Goal: Use online tool/utility: Utilize a website feature to perform a specific function

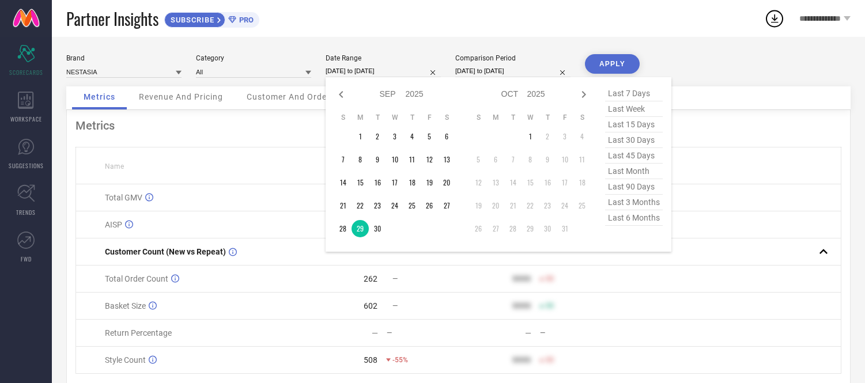
select select "8"
select select "2025"
select select "9"
select select "2025"
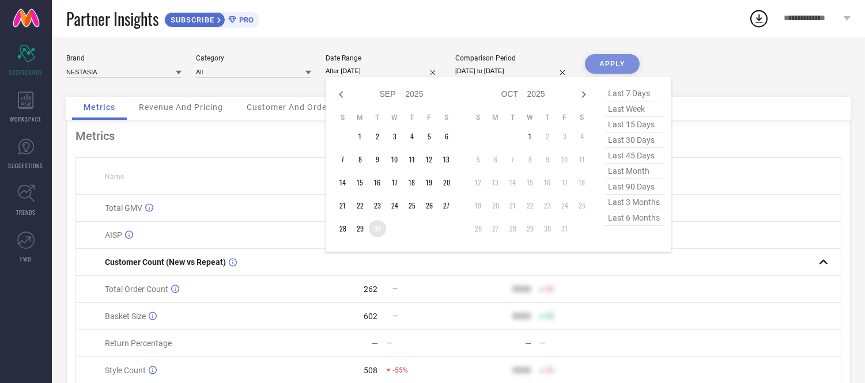
click at [377, 232] on td "30" at bounding box center [377, 228] width 17 height 17
type input "[DATE] to [DATE]"
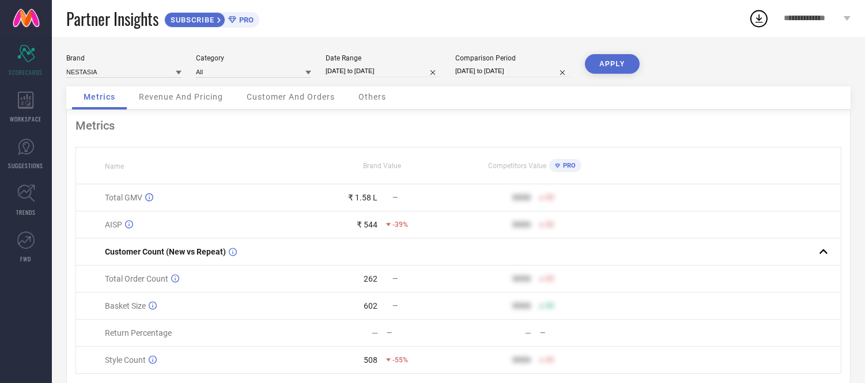
click at [613, 65] on button "APPLY" at bounding box center [612, 64] width 55 height 20
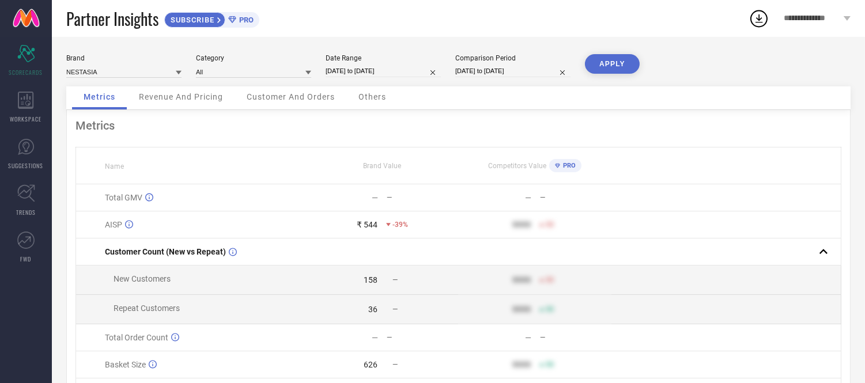
click at [368, 100] on span "Others" at bounding box center [373, 96] width 28 height 9
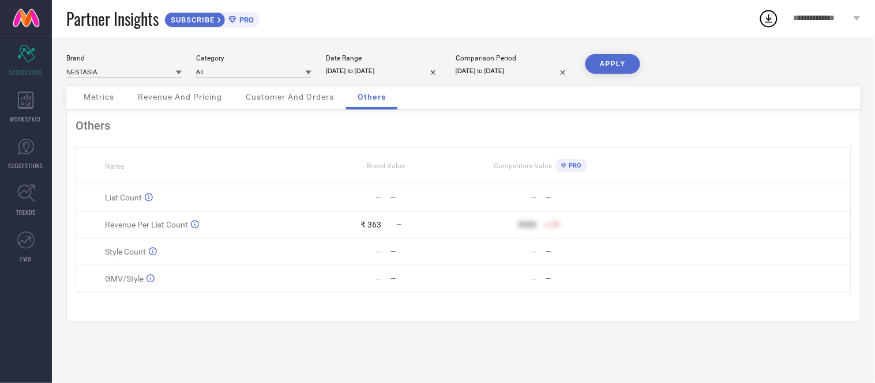
select select "8"
select select "2025"
select select "9"
select select "2025"
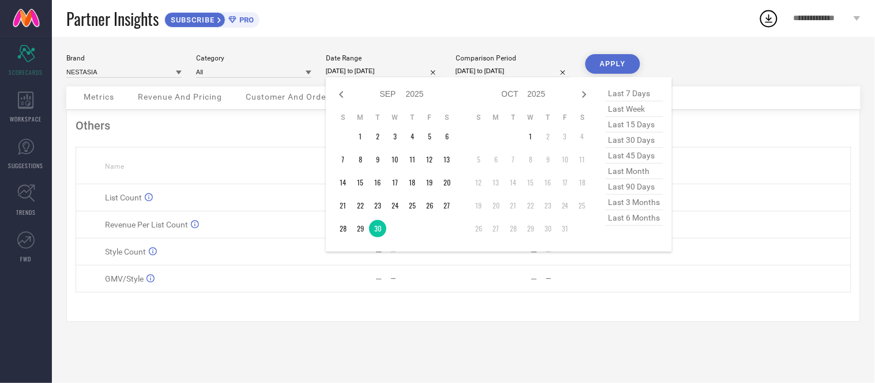
click at [390, 71] on input "[DATE] to [DATE]" at bounding box center [383, 71] width 115 height 12
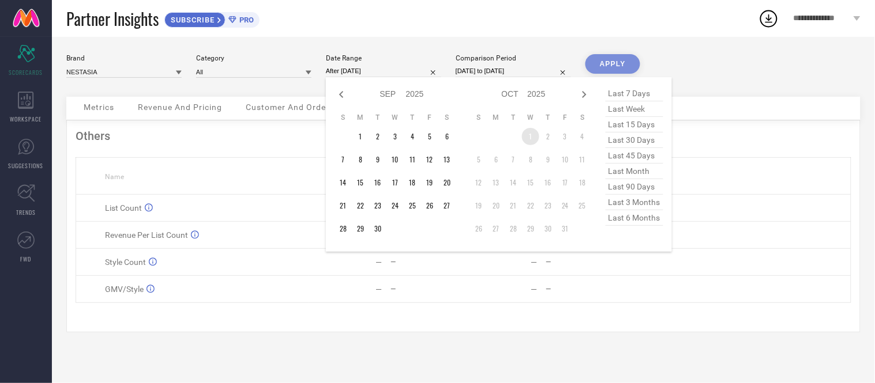
click at [528, 136] on td "1" at bounding box center [530, 136] width 17 height 17
type input "[DATE] to [DATE]"
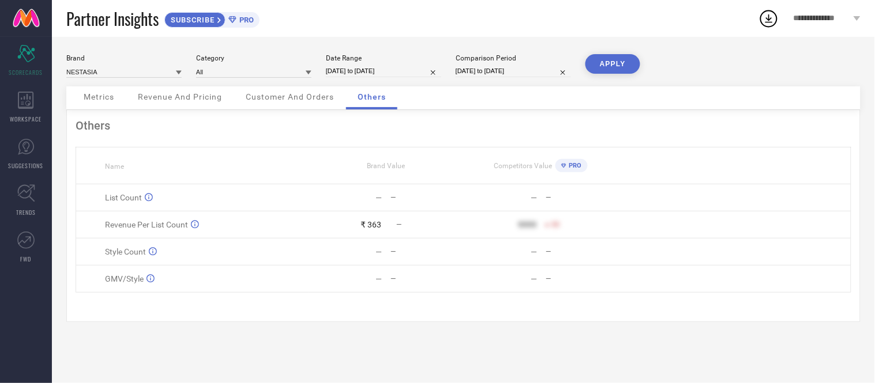
click at [597, 67] on button "APPLY" at bounding box center [612, 64] width 55 height 20
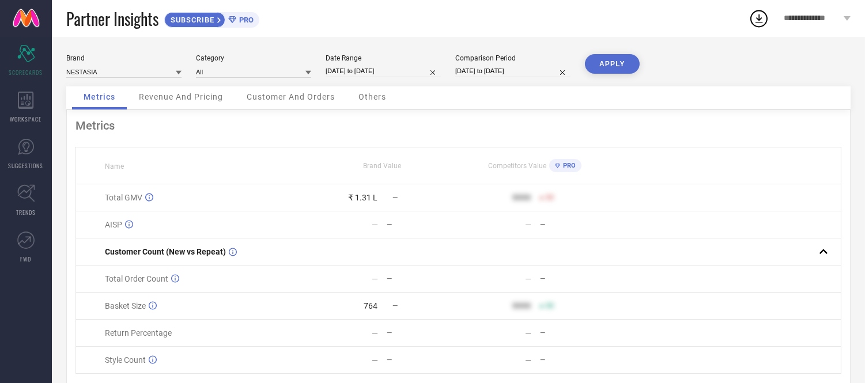
click at [362, 93] on span "Others" at bounding box center [373, 96] width 28 height 9
